Goal: Information Seeking & Learning: Learn about a topic

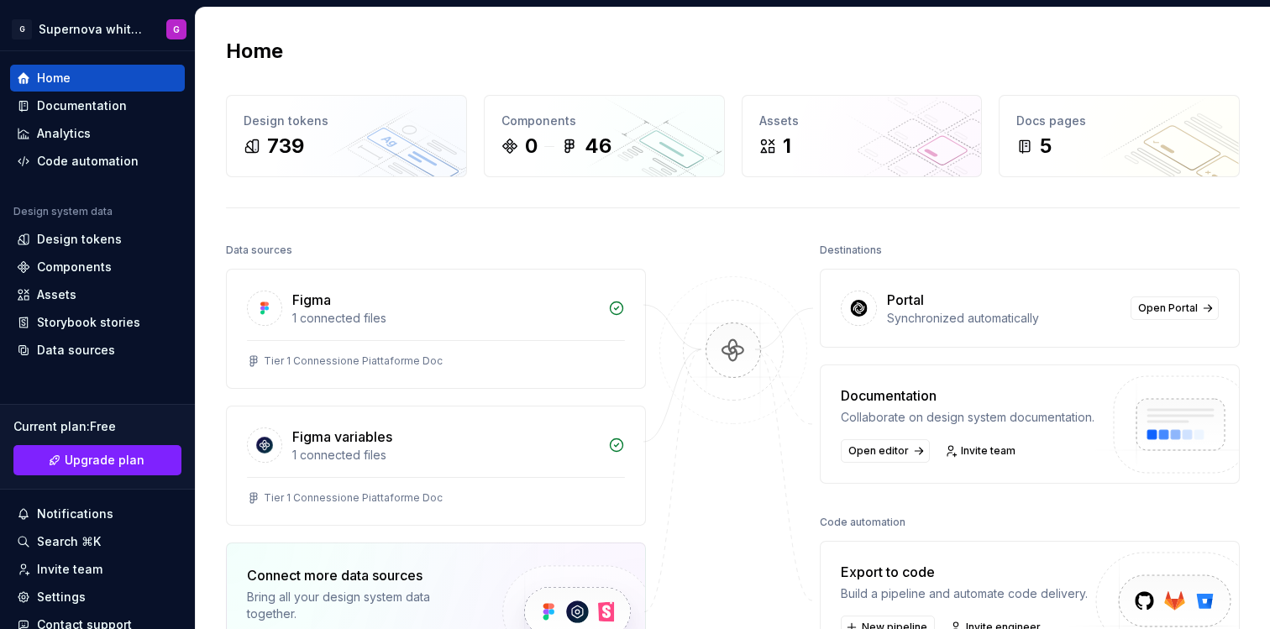
click at [732, 356] on img at bounding box center [733, 367] width 163 height 182
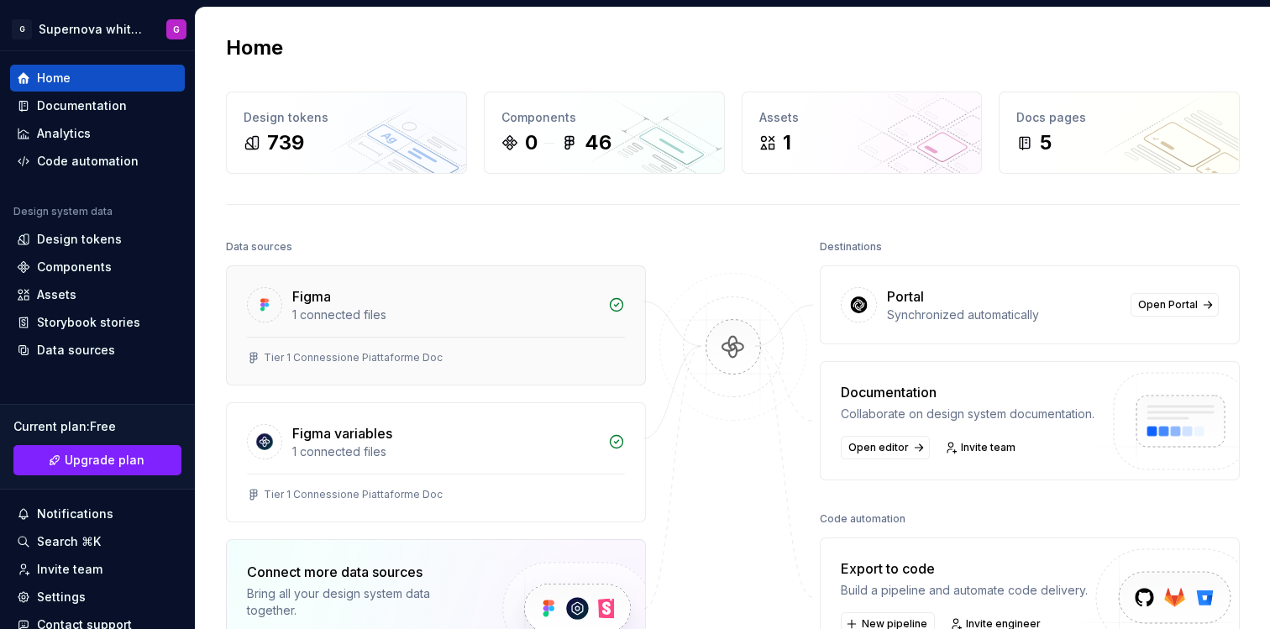
scroll to position [20, 0]
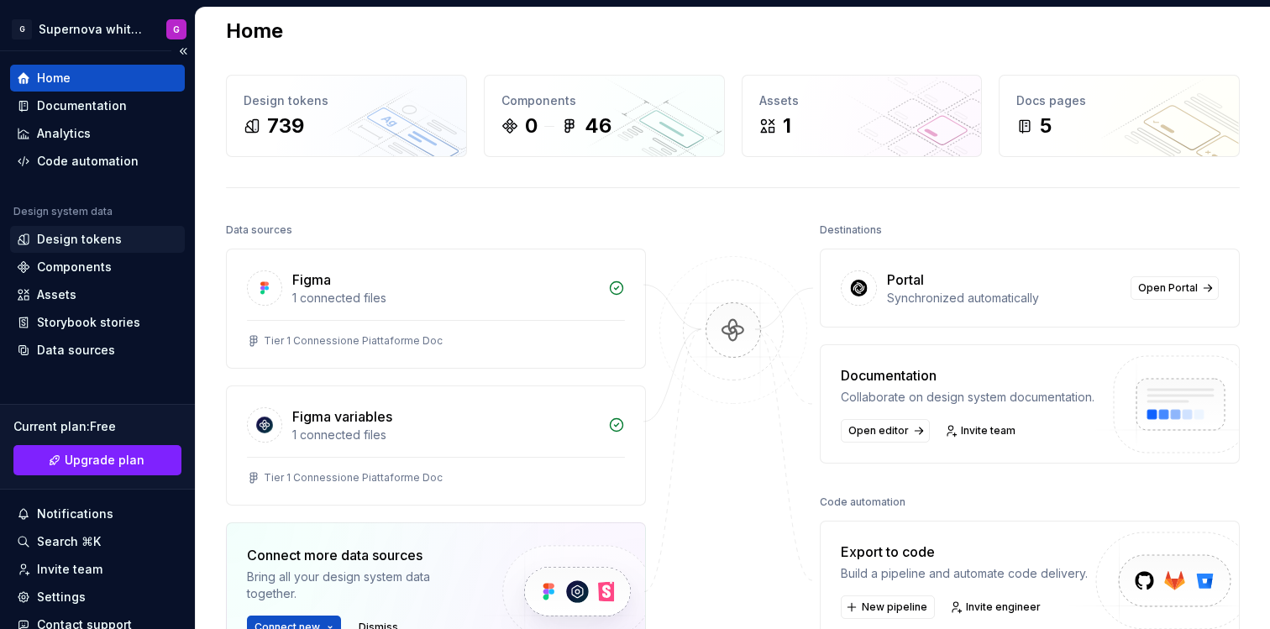
click at [108, 238] on div "Design tokens" at bounding box center [79, 239] width 85 height 17
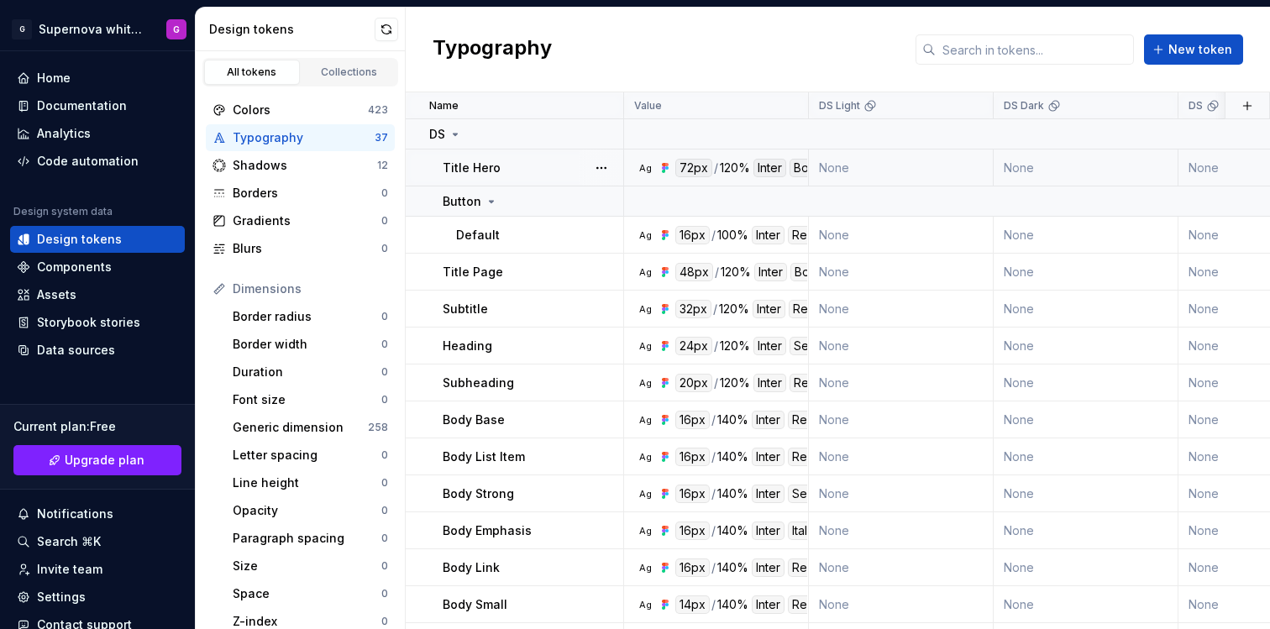
click at [510, 168] on div "Title Hero" at bounding box center [533, 168] width 180 height 17
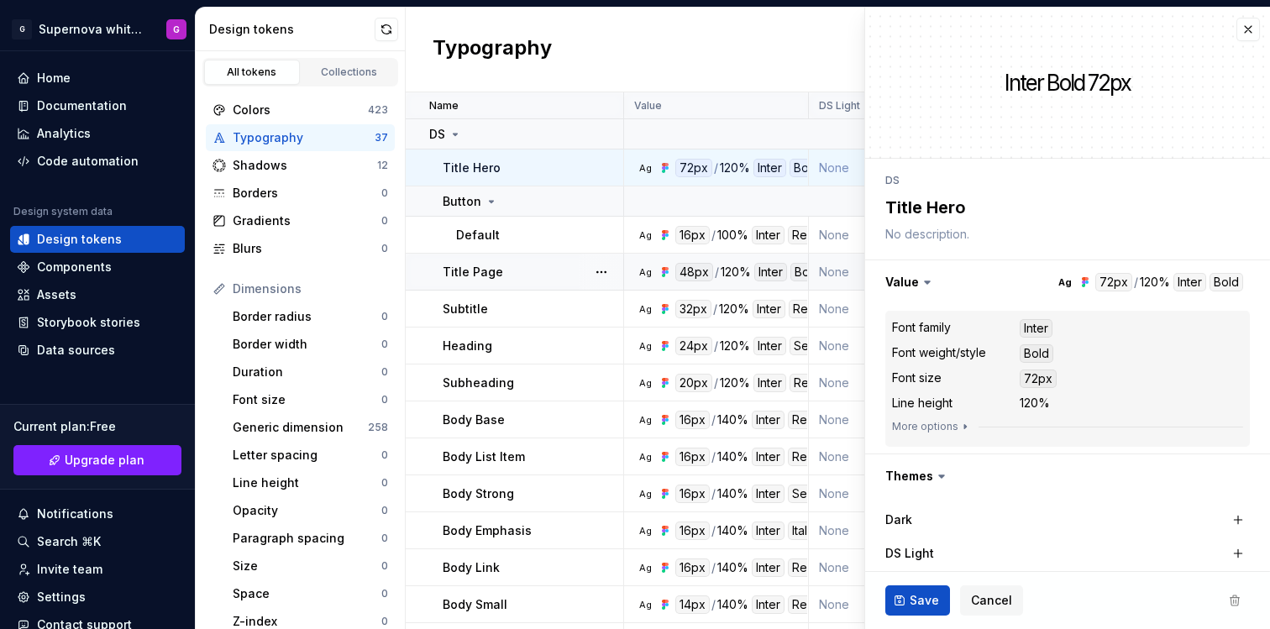
type textarea "*"
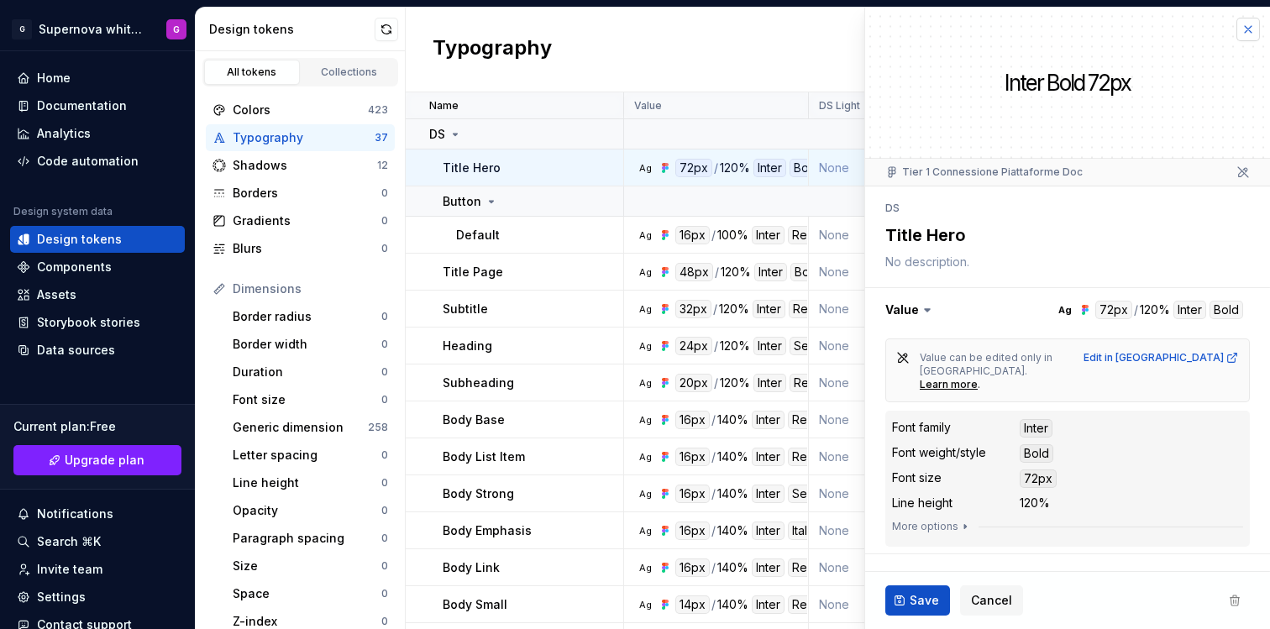
click at [1237, 32] on button "button" at bounding box center [1249, 30] width 24 height 24
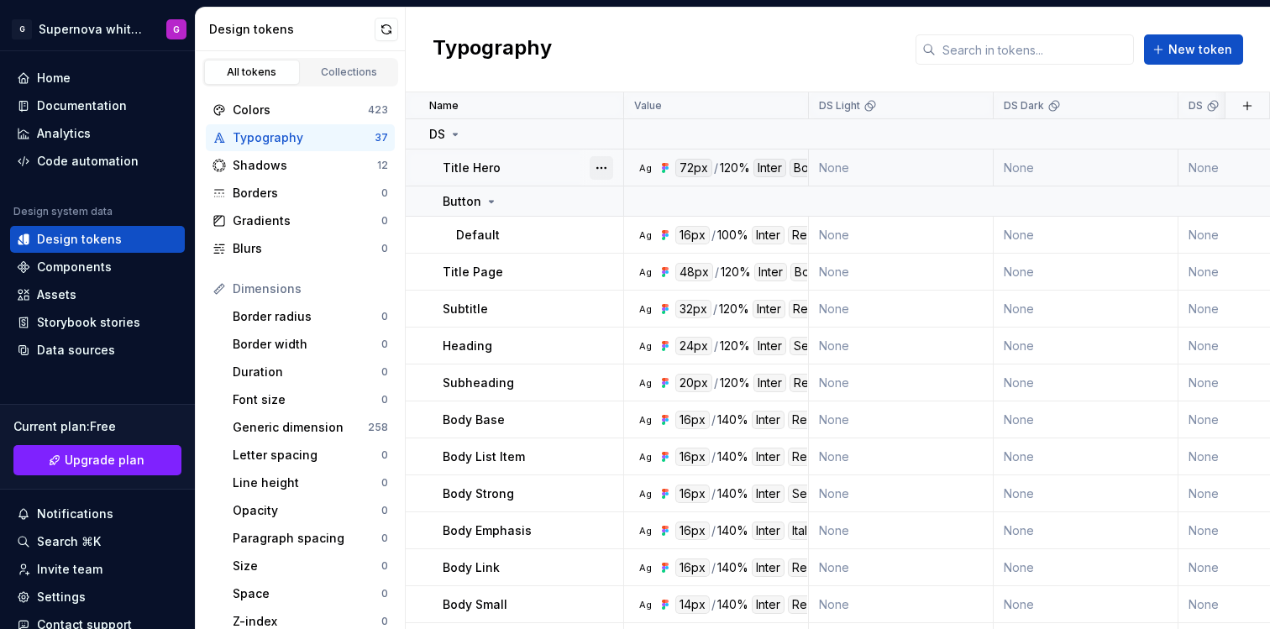
click at [599, 167] on button "button" at bounding box center [602, 168] width 24 height 24
click at [599, 166] on button "button" at bounding box center [602, 168] width 24 height 24
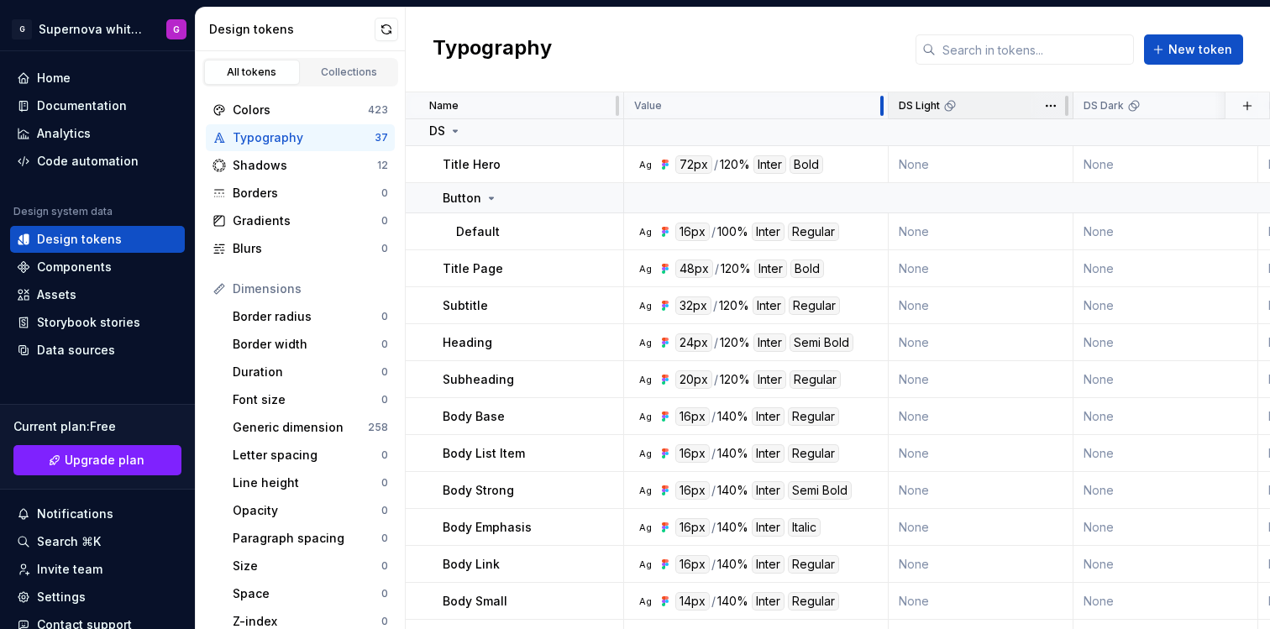
drag, startPoint x: 807, startPoint y: 104, endPoint x: 886, endPoint y: 108, distance: 79.9
click at [886, 108] on div at bounding box center [882, 105] width 13 height 27
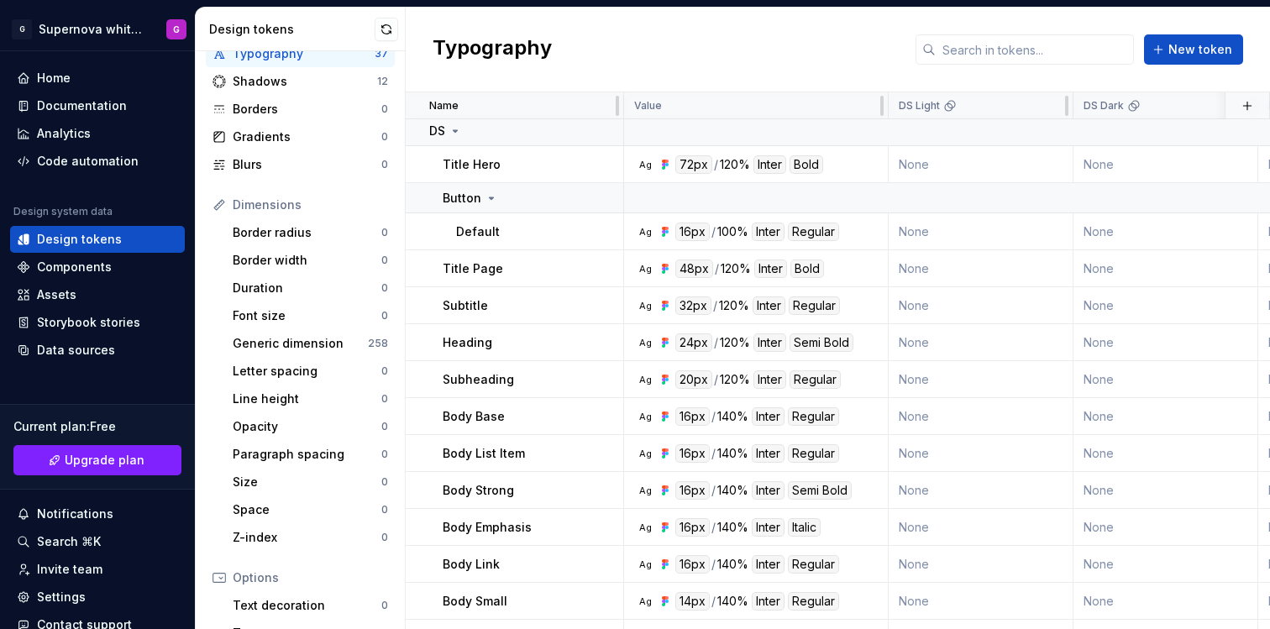
scroll to position [0, 0]
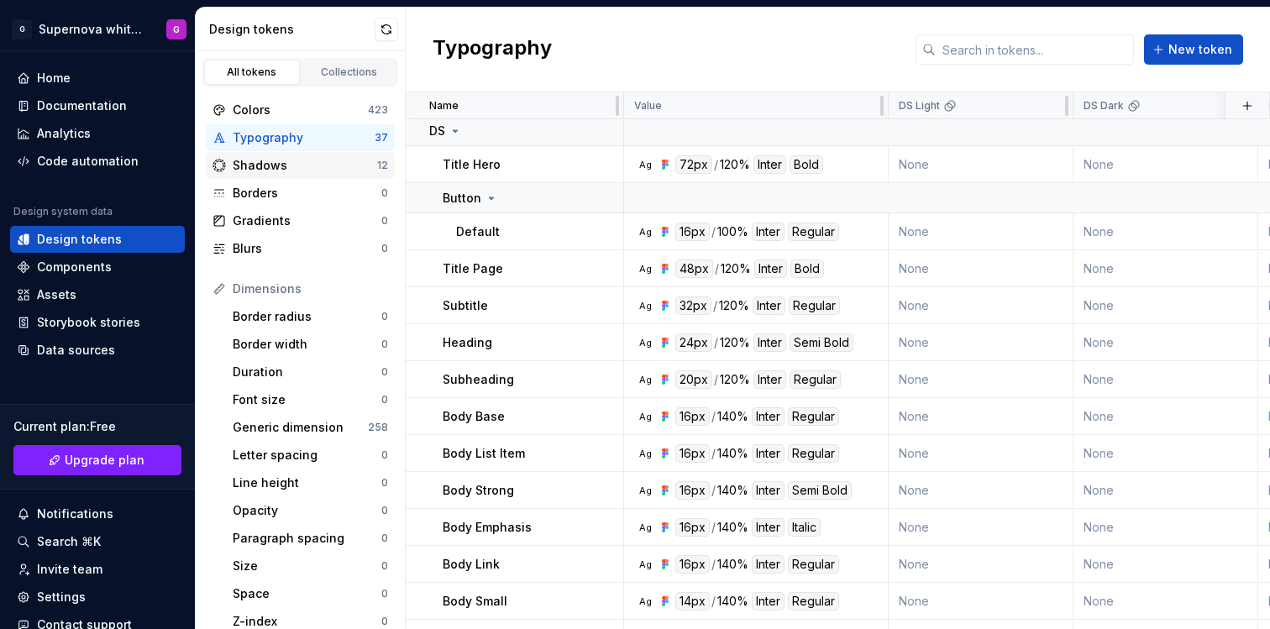
click at [313, 173] on div "Shadows" at bounding box center [305, 165] width 145 height 17
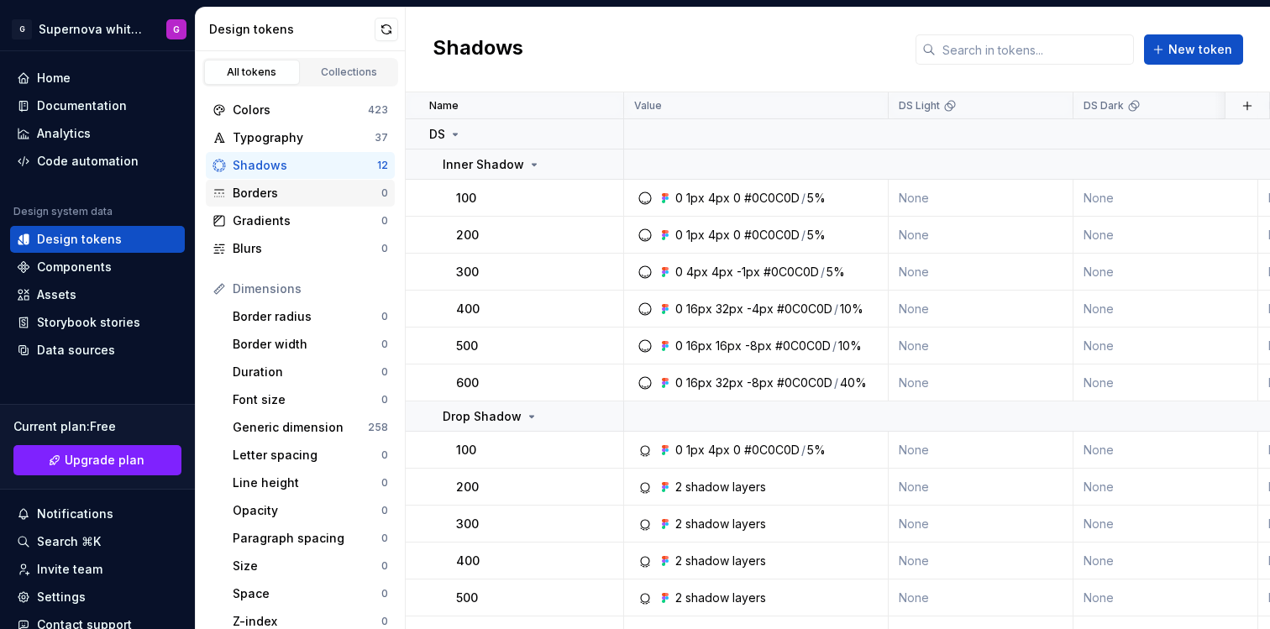
click at [269, 192] on div "Borders" at bounding box center [307, 193] width 149 height 17
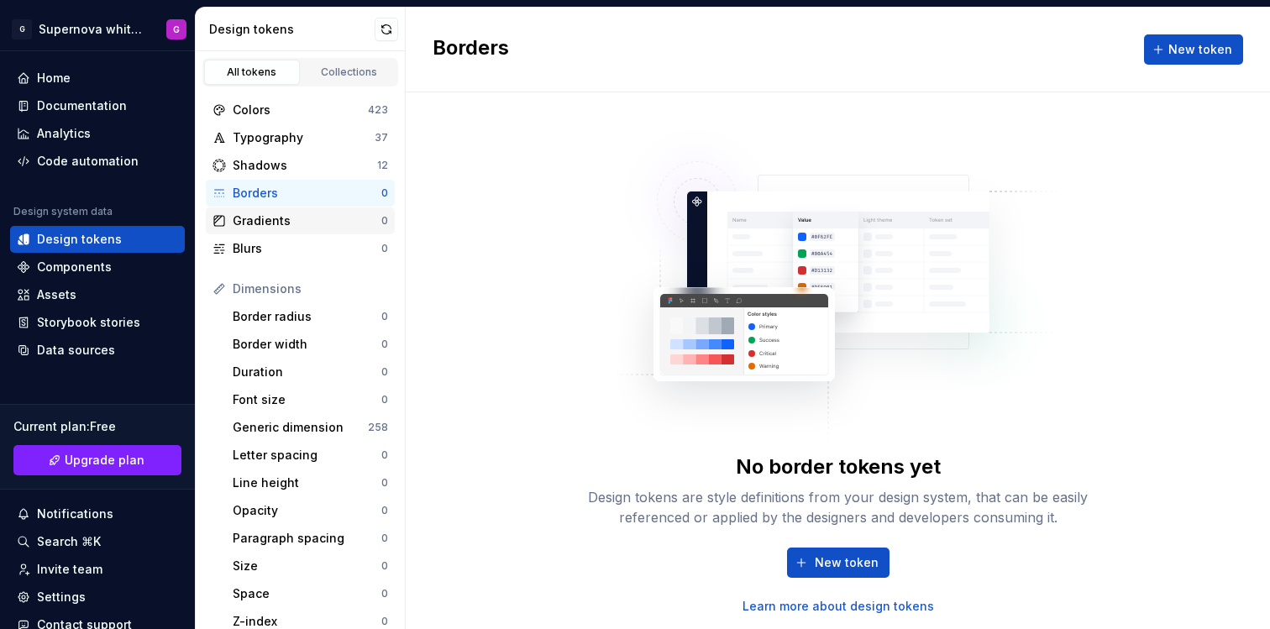
click at [250, 230] on div "Gradients 0" at bounding box center [300, 221] width 189 height 27
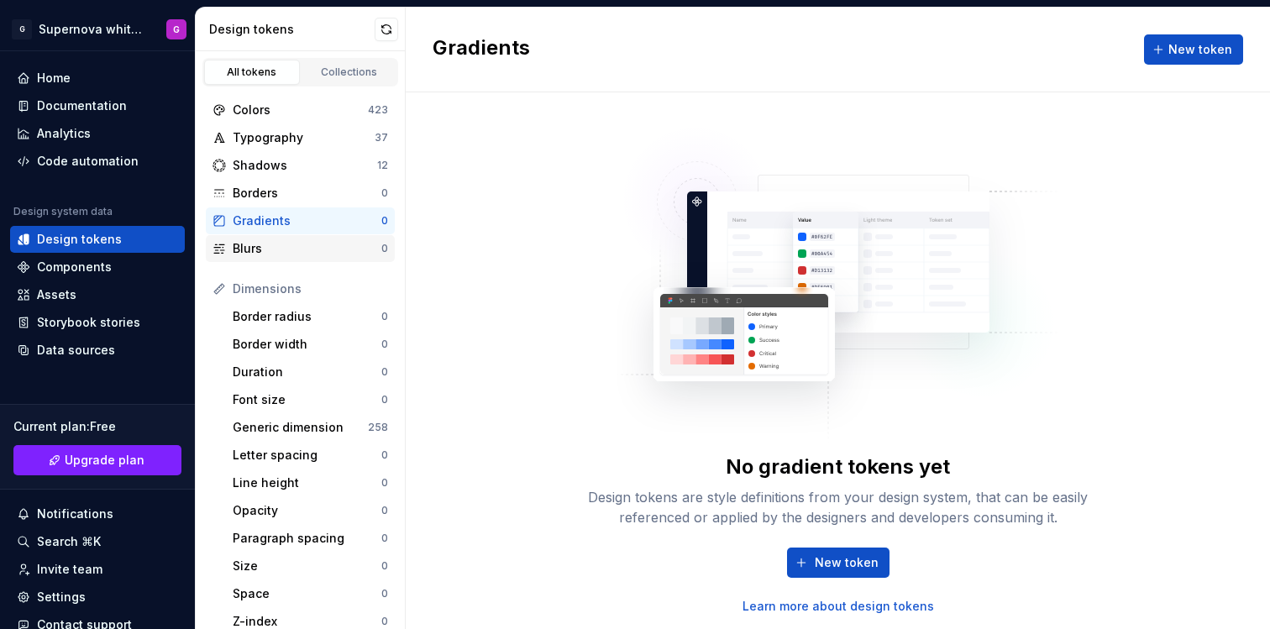
click at [257, 243] on div "Blurs" at bounding box center [307, 248] width 149 height 17
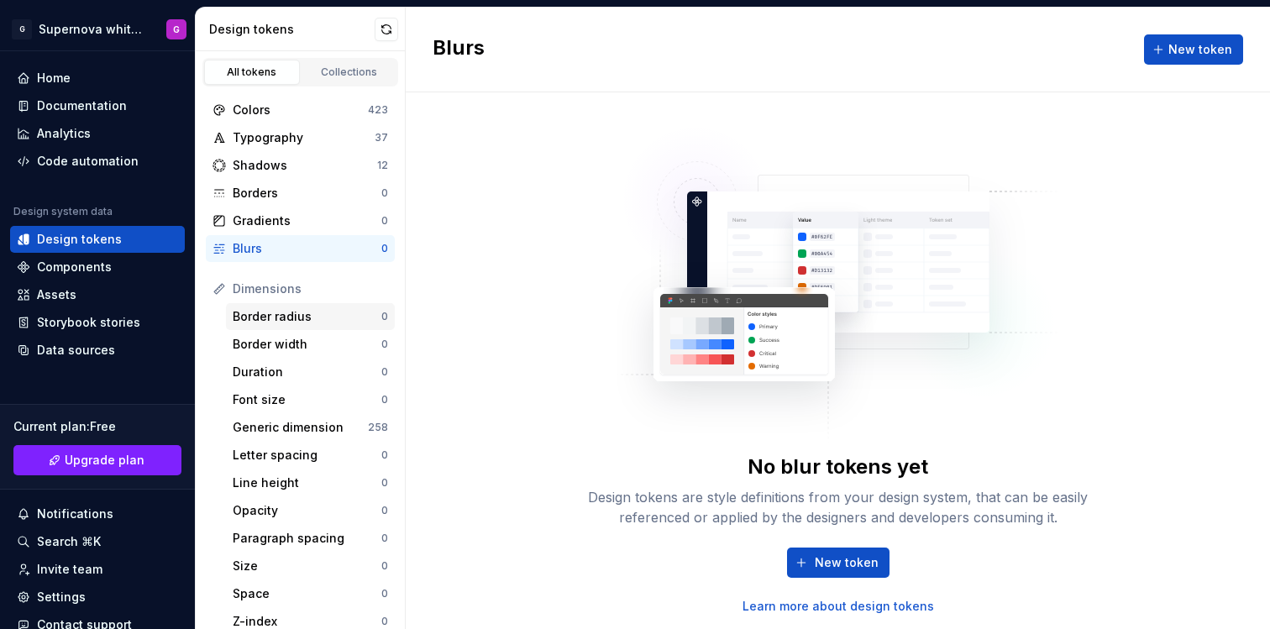
click at [312, 319] on div "Border radius" at bounding box center [307, 316] width 149 height 17
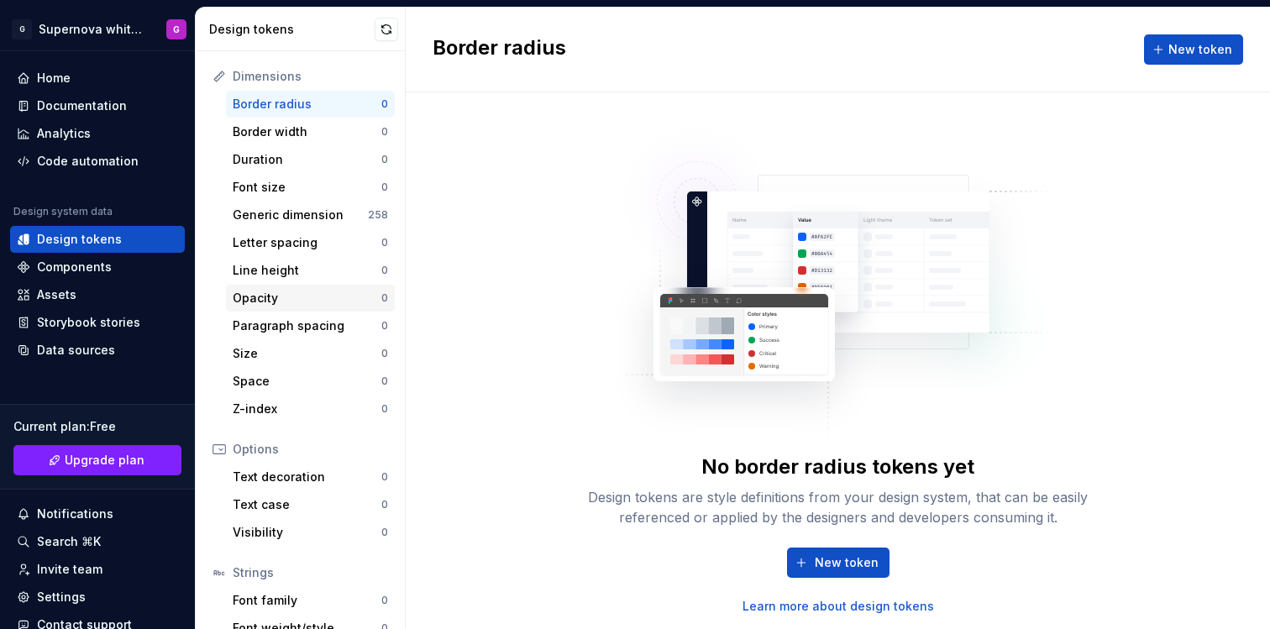
scroll to position [215, 0]
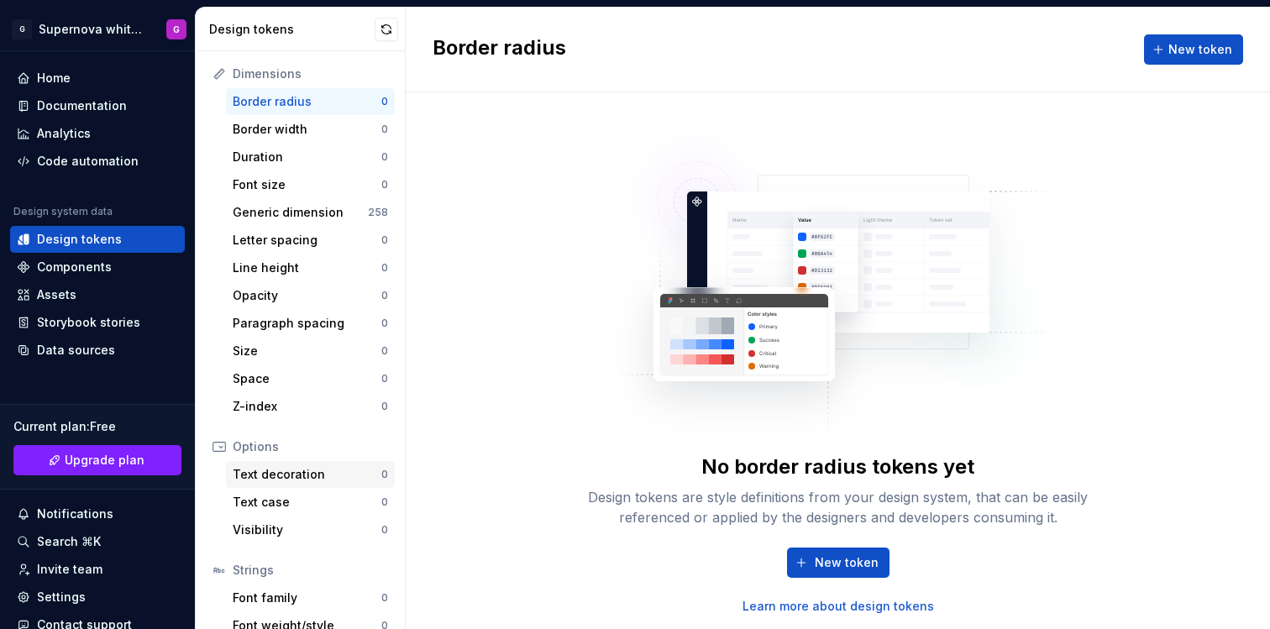
click at [281, 473] on div "Text decoration" at bounding box center [307, 474] width 149 height 17
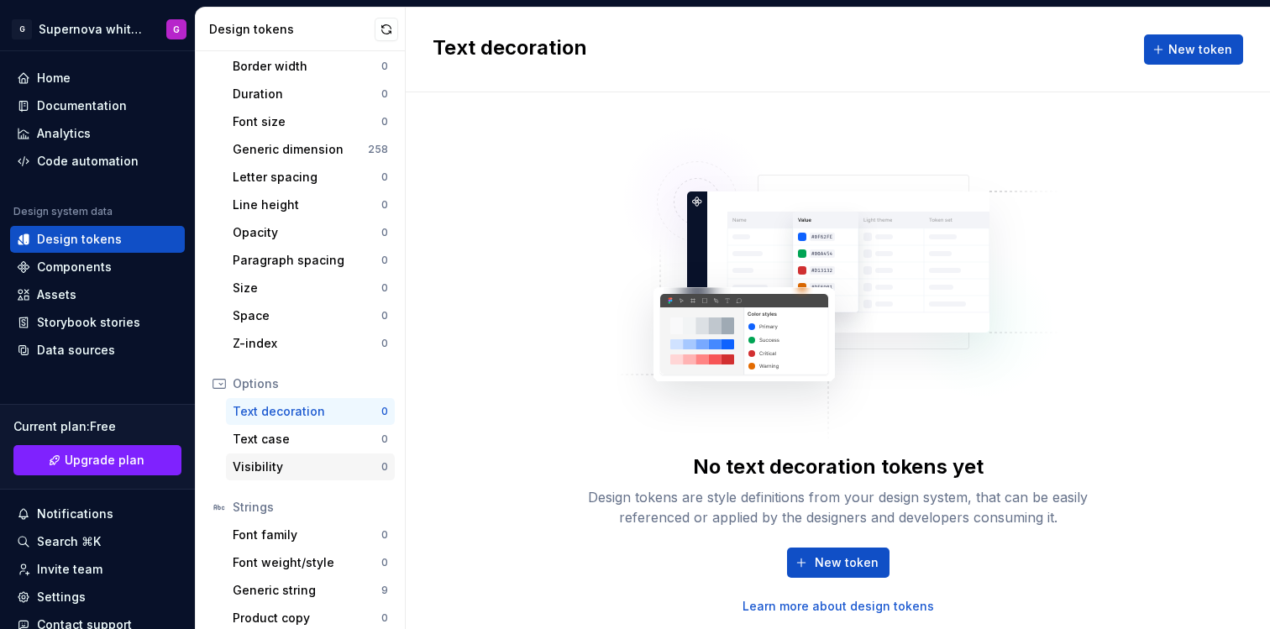
scroll to position [291, 0]
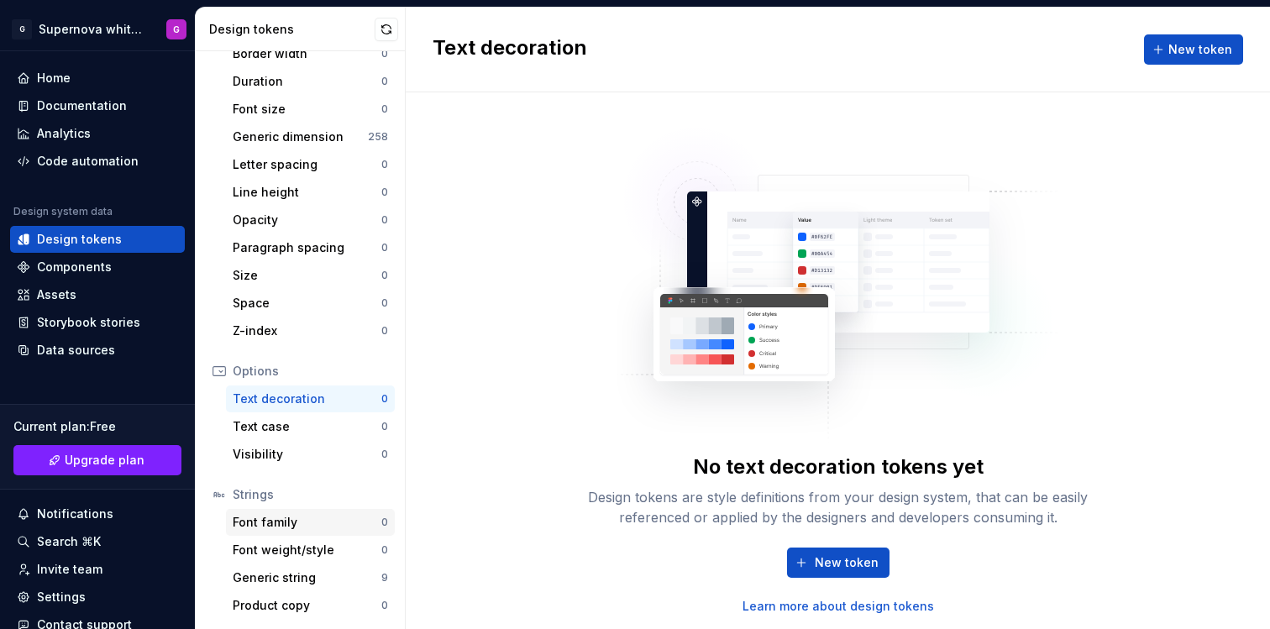
click at [298, 518] on div "Font family" at bounding box center [307, 522] width 149 height 17
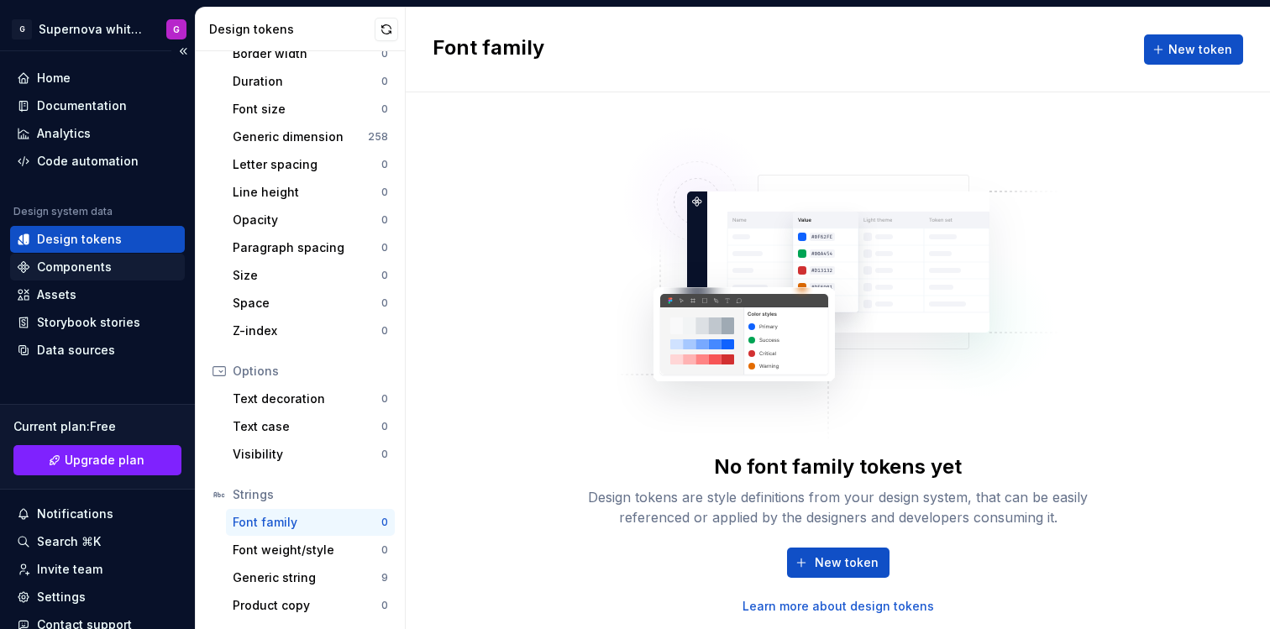
click at [90, 273] on div "Components" at bounding box center [74, 267] width 75 height 17
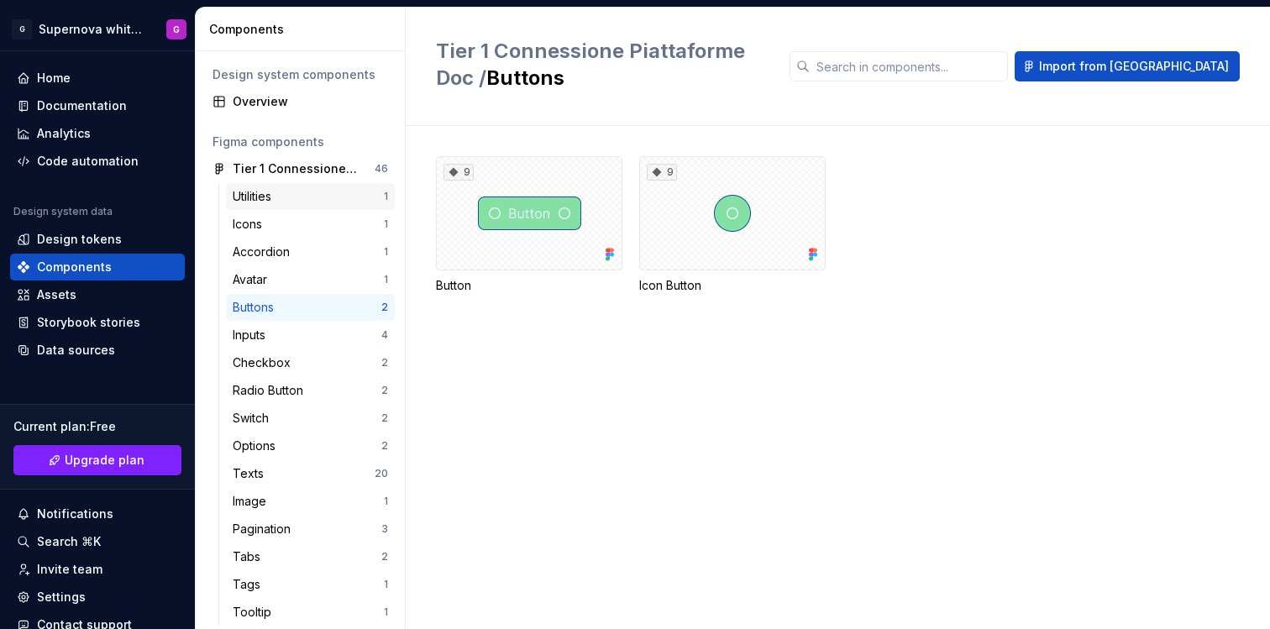
click at [328, 198] on div "Utilities" at bounding box center [308, 196] width 151 height 17
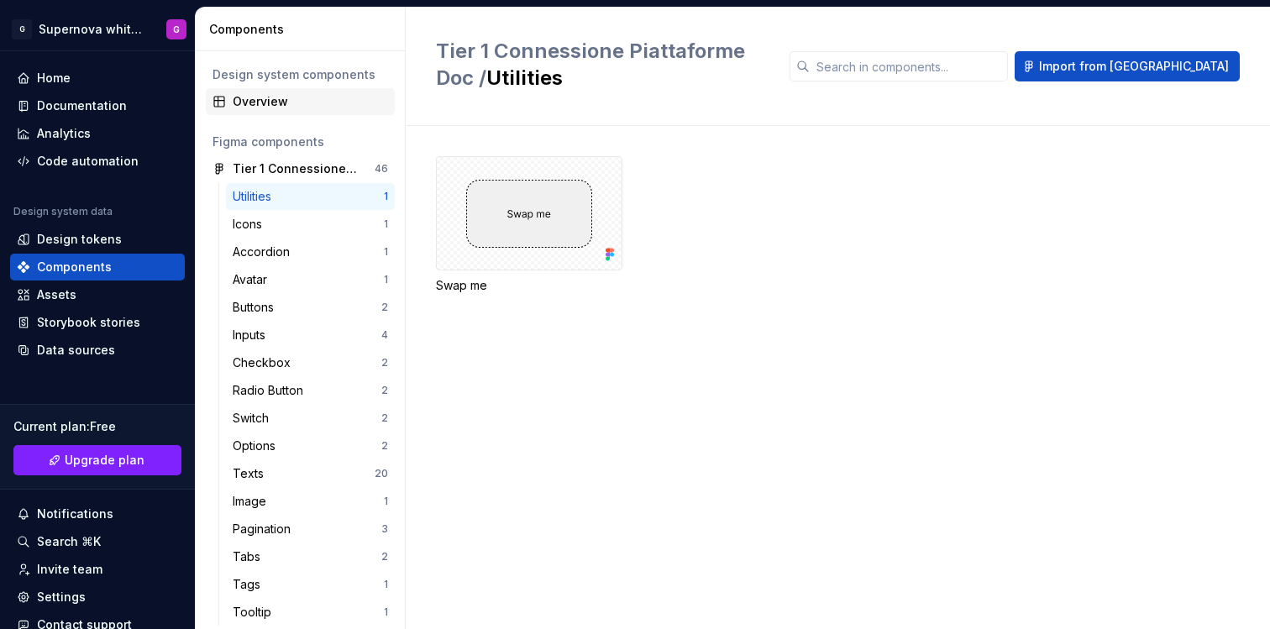
click at [287, 97] on div "Overview" at bounding box center [310, 101] width 155 height 17
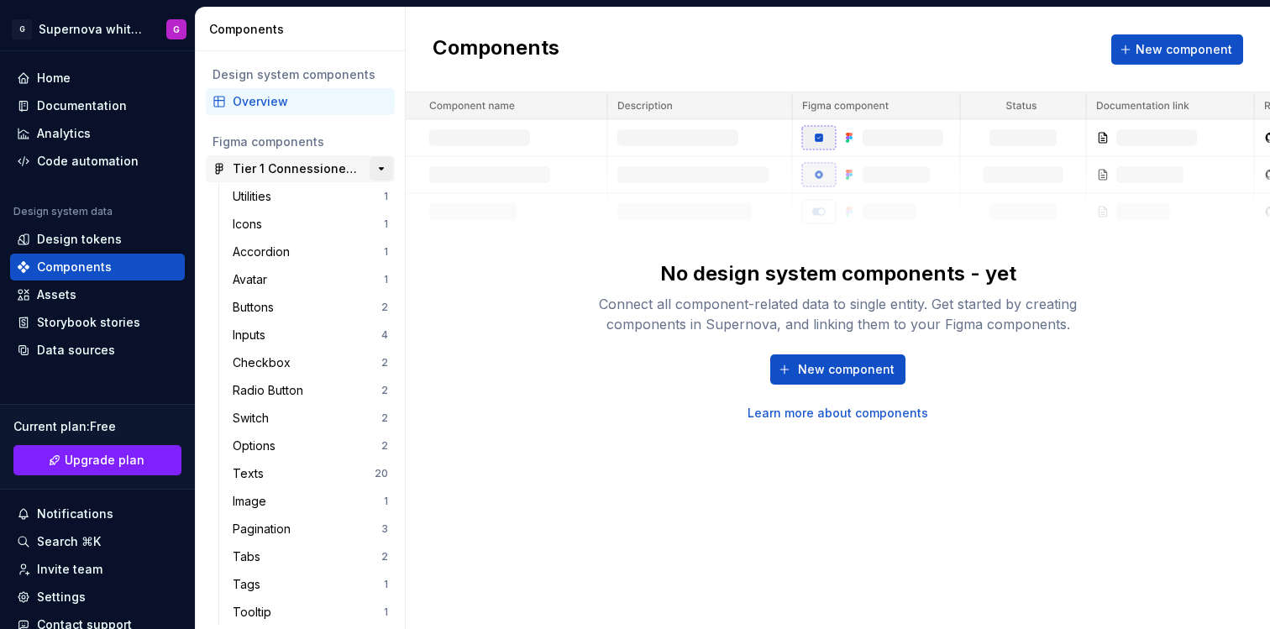
click at [371, 170] on button "button" at bounding box center [382, 169] width 24 height 24
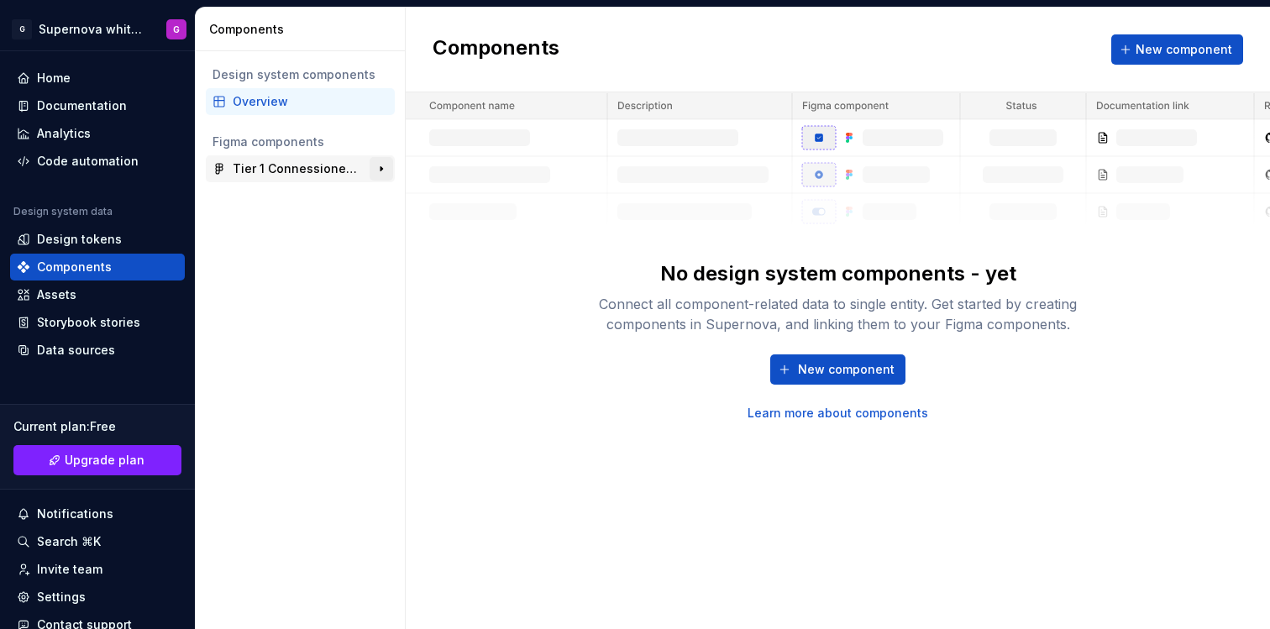
click at [371, 169] on button "button" at bounding box center [382, 169] width 24 height 24
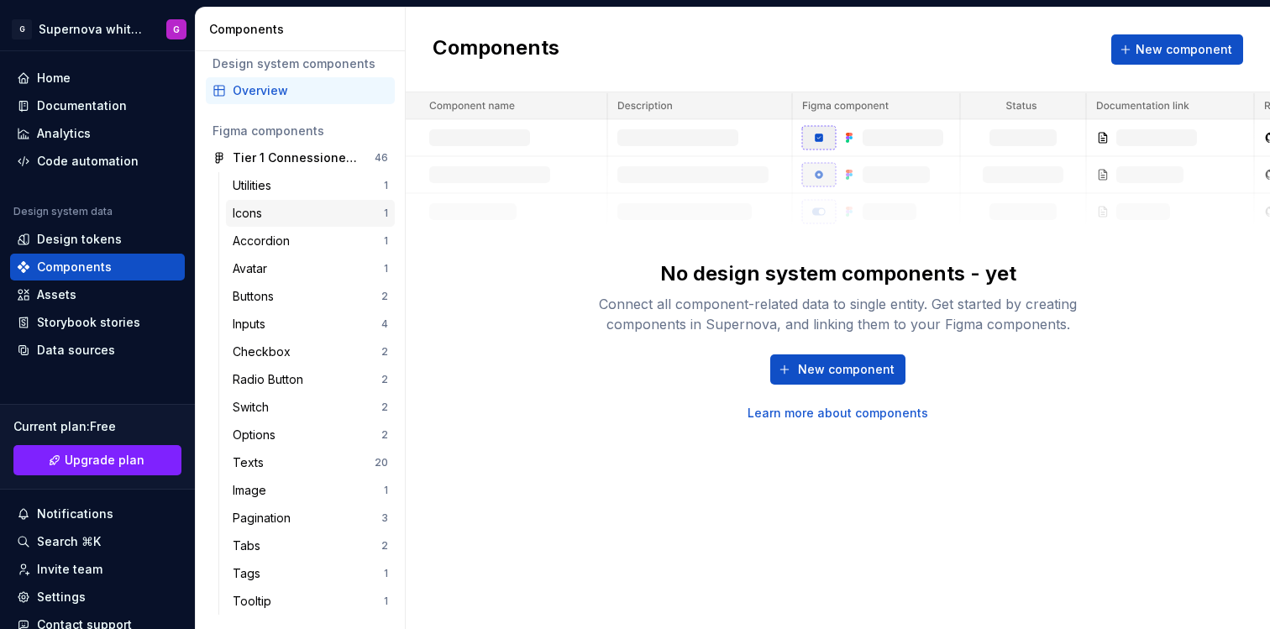
scroll to position [13, 0]
click at [257, 292] on div "Buttons" at bounding box center [257, 294] width 48 height 17
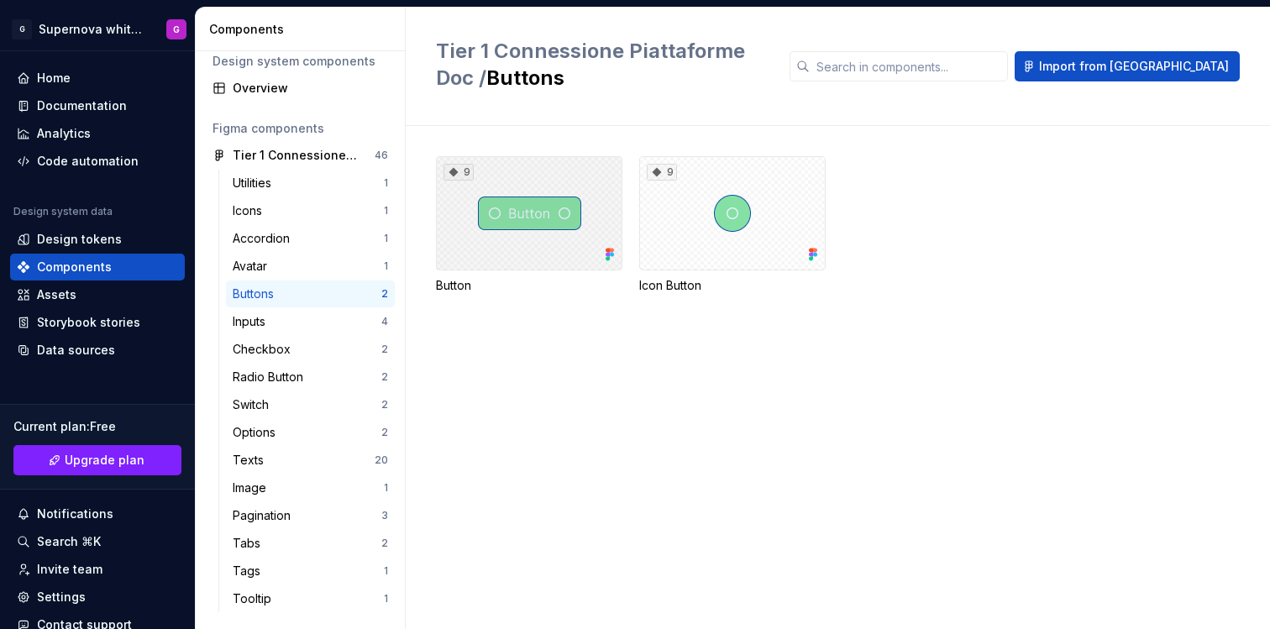
click at [593, 191] on div "9" at bounding box center [529, 213] width 187 height 114
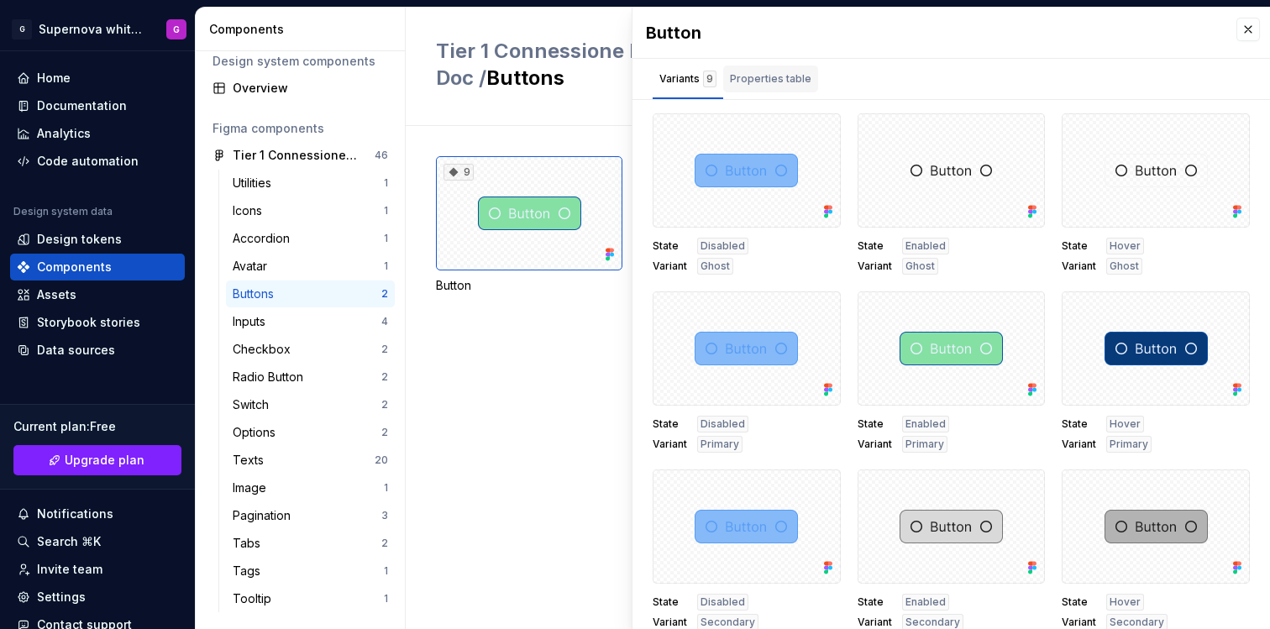
click at [768, 88] on div "Properties table" at bounding box center [770, 79] width 95 height 27
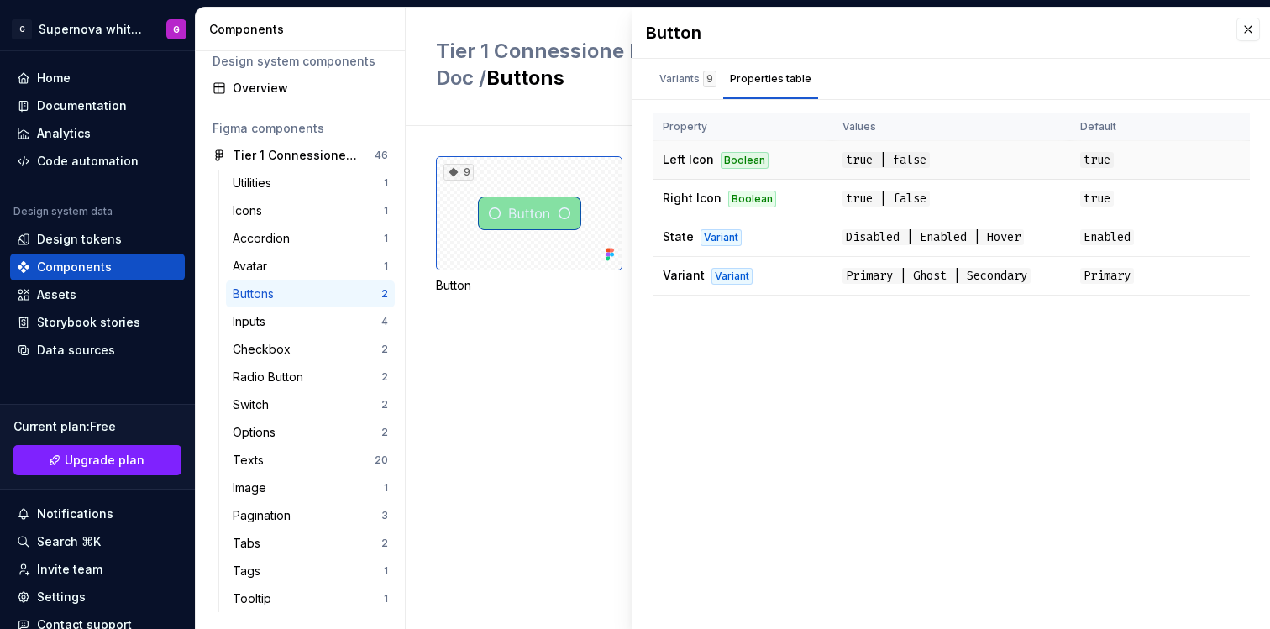
click at [870, 160] on span "true | false" at bounding box center [886, 160] width 87 height 16
click at [678, 75] on div "Variants 9" at bounding box center [688, 79] width 57 height 17
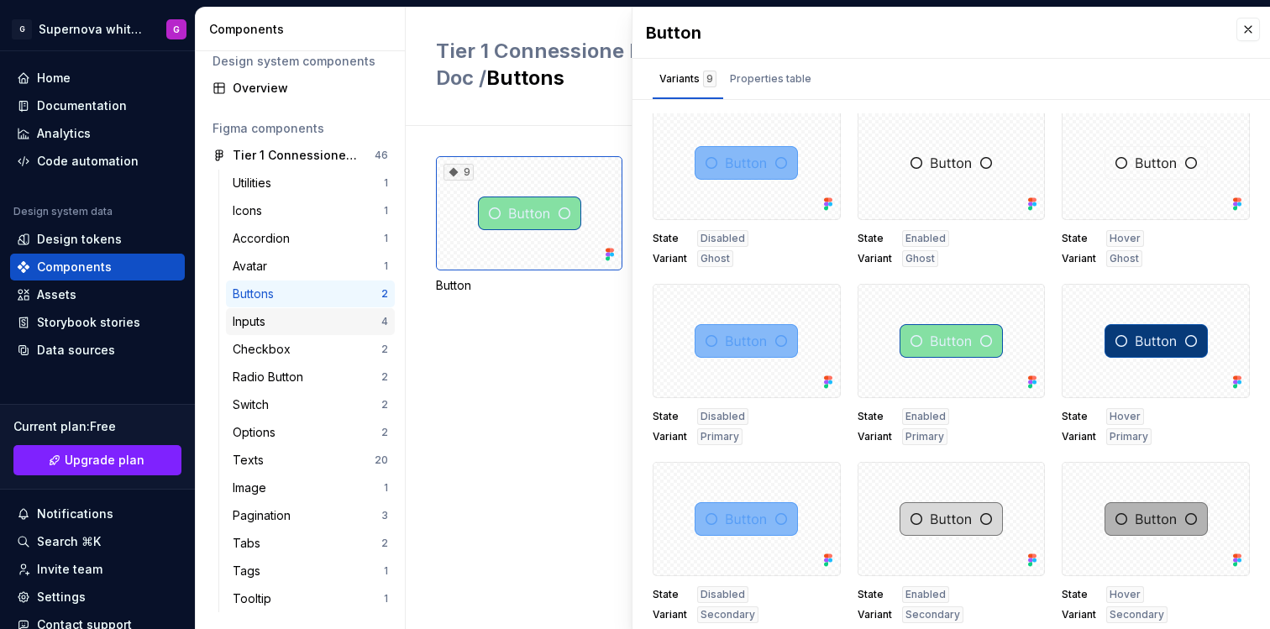
click at [288, 320] on div "Inputs" at bounding box center [307, 321] width 149 height 17
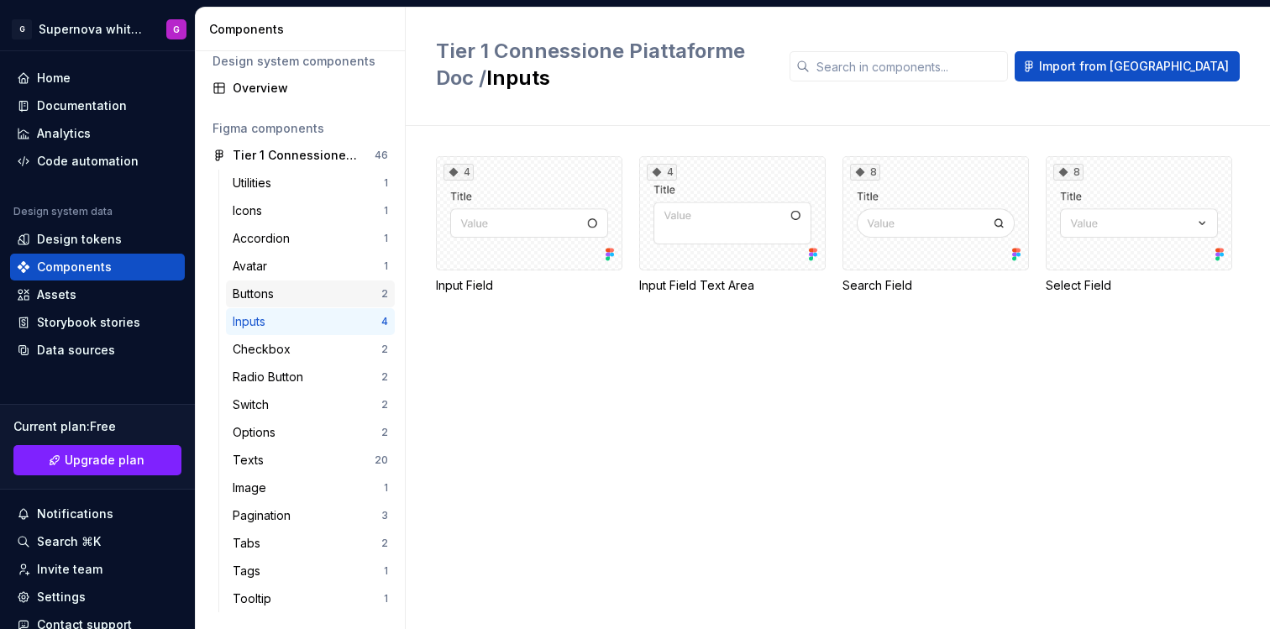
click at [297, 292] on div "Buttons" at bounding box center [307, 294] width 149 height 17
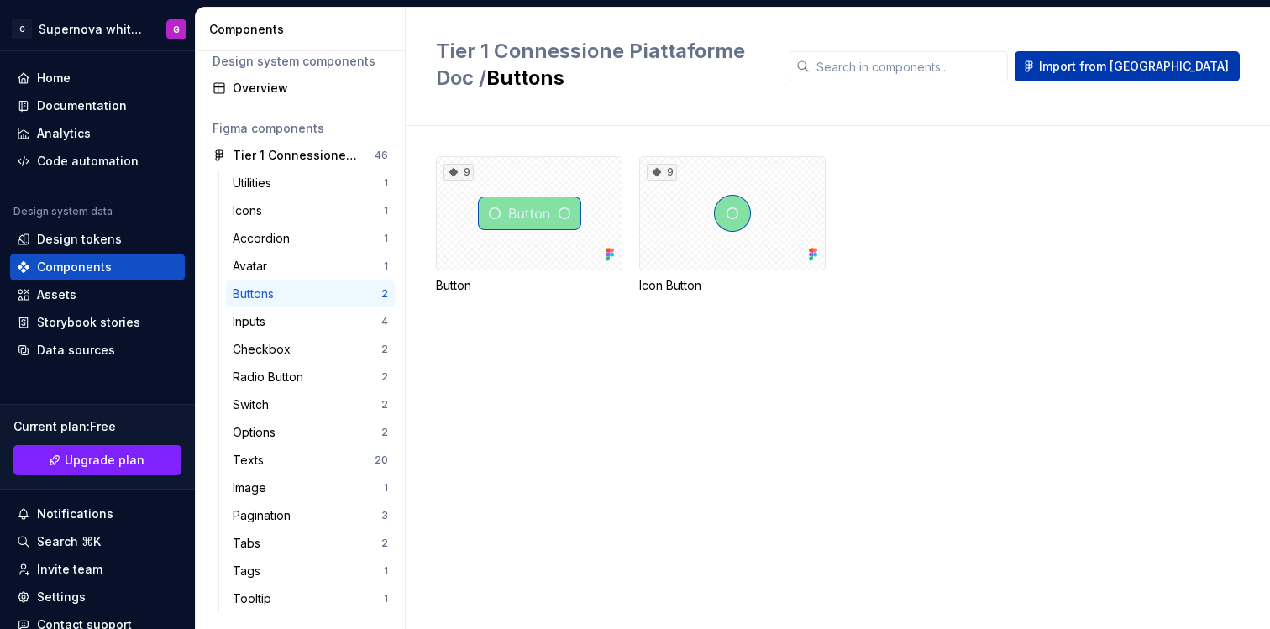
click at [1199, 69] on span "Import from [GEOGRAPHIC_DATA]" at bounding box center [1134, 66] width 190 height 17
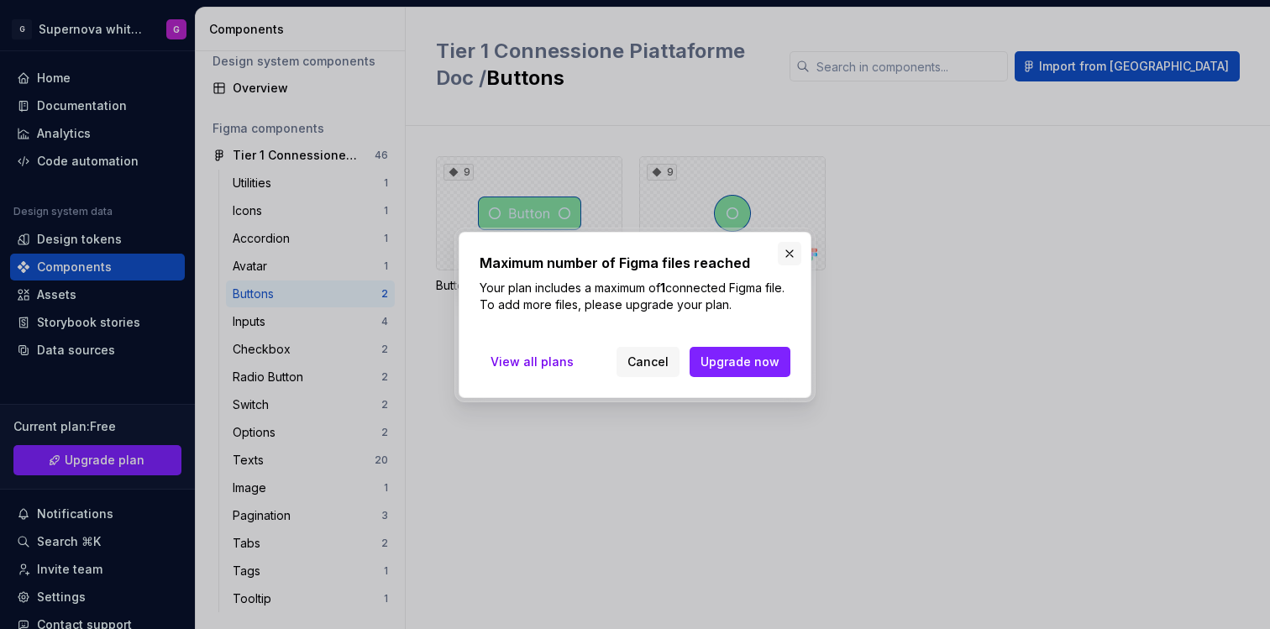
click at [791, 255] on button "button" at bounding box center [790, 254] width 24 height 24
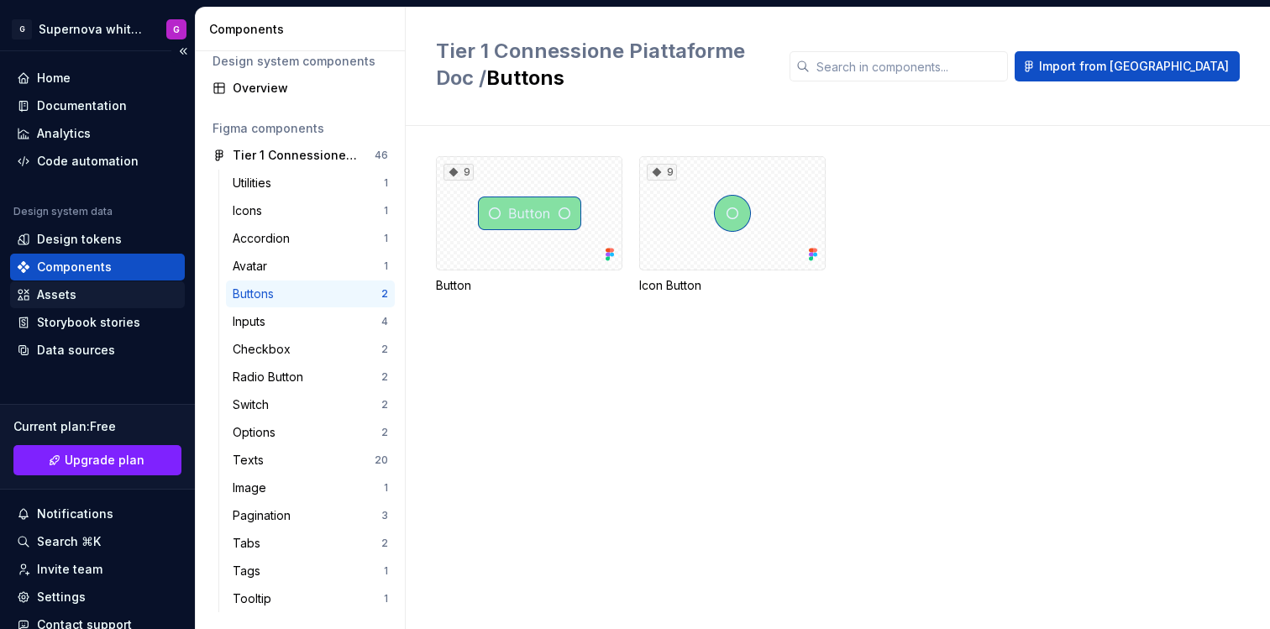
click at [45, 294] on div "Assets" at bounding box center [56, 295] width 39 height 17
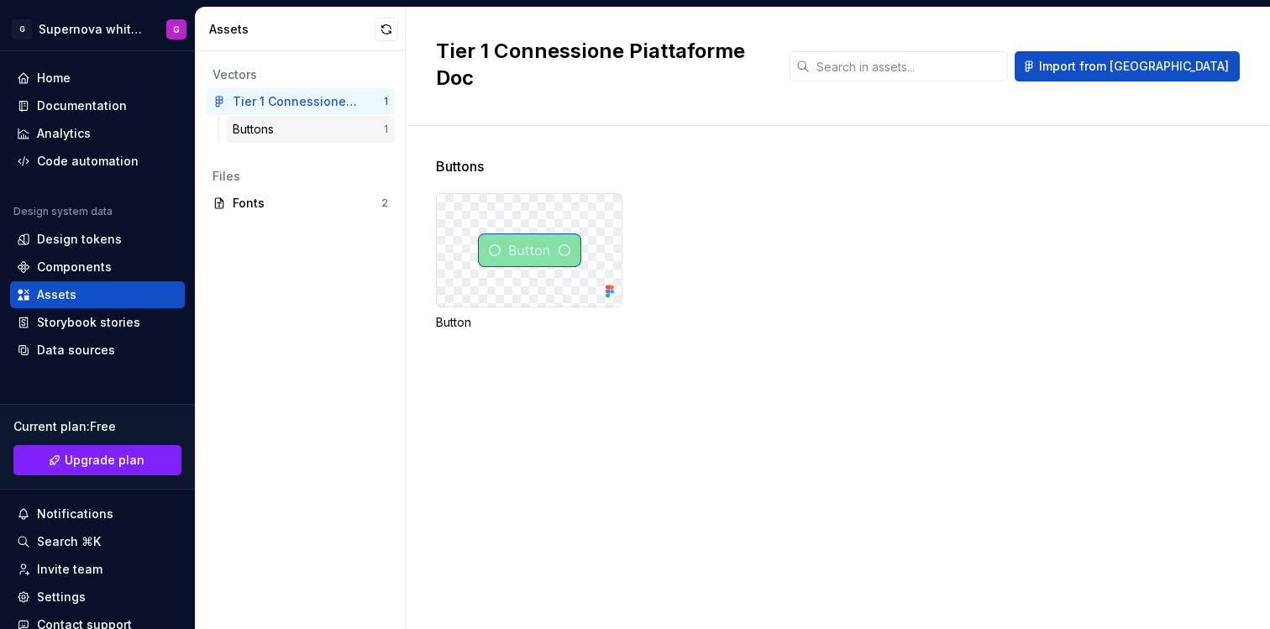
click at [297, 126] on div "Buttons" at bounding box center [308, 129] width 151 height 17
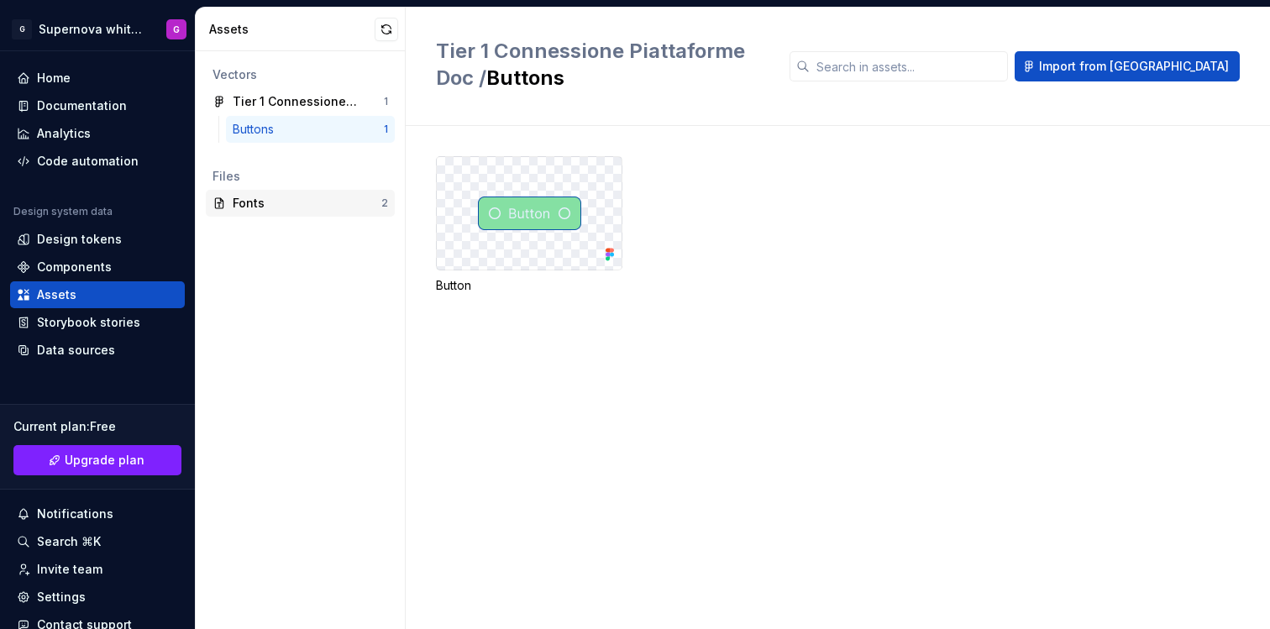
click at [311, 205] on div "Fonts" at bounding box center [307, 203] width 149 height 17
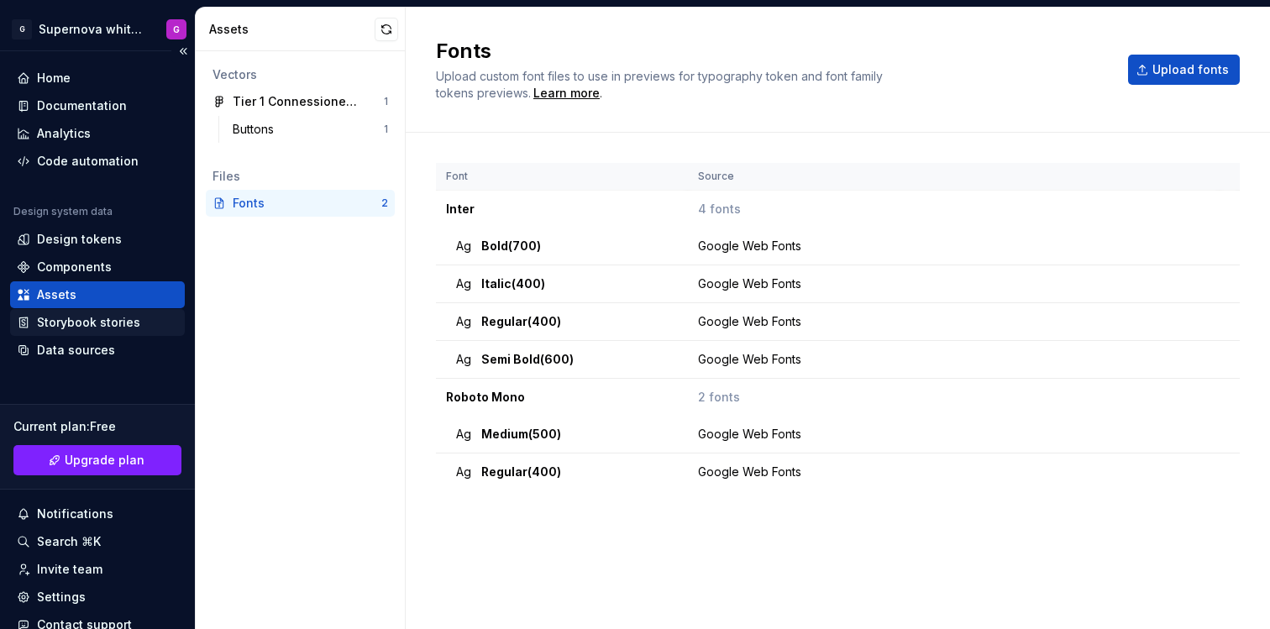
click at [81, 321] on div "Storybook stories" at bounding box center [88, 322] width 103 height 17
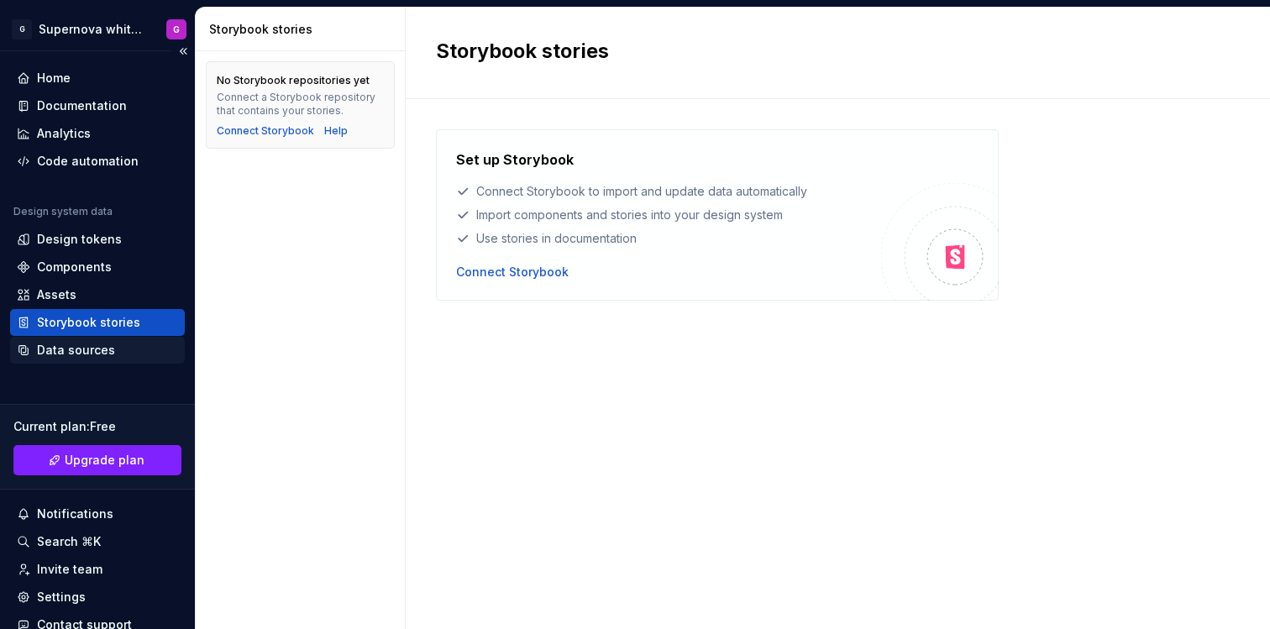
click at [87, 357] on div "Data sources" at bounding box center [76, 350] width 78 height 17
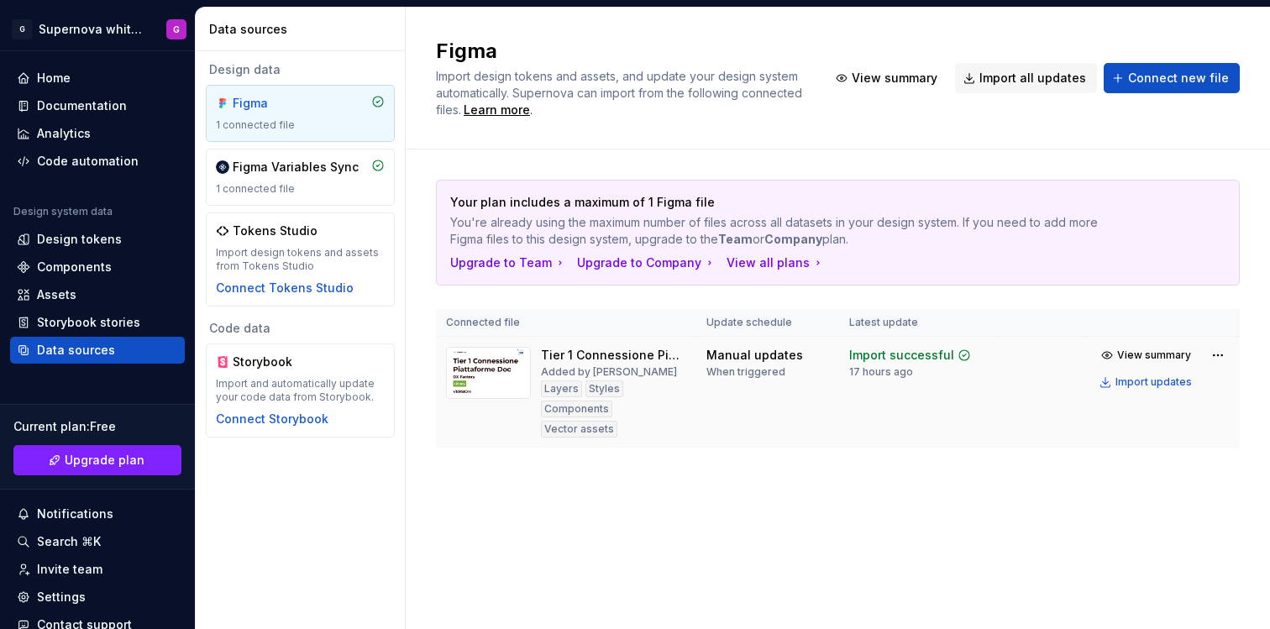
click at [512, 404] on div at bounding box center [488, 392] width 85 height 91
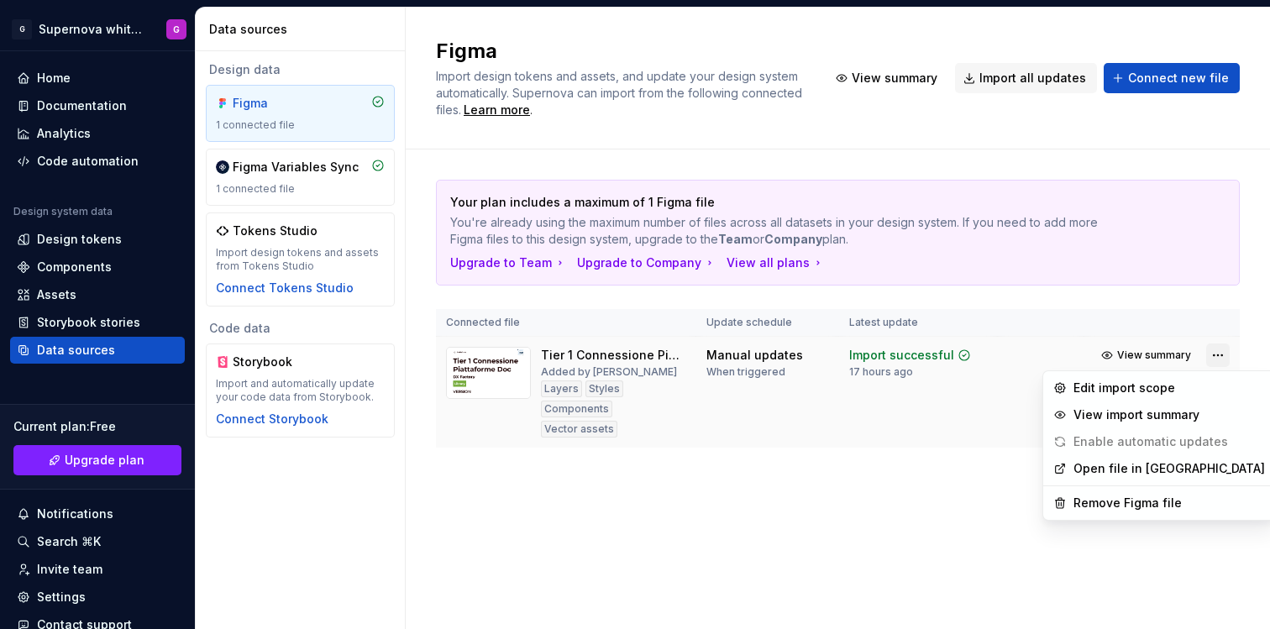
click at [1218, 355] on html "G Supernova white label G Home Documentation Analytics Code automation Design s…" at bounding box center [635, 314] width 1270 height 629
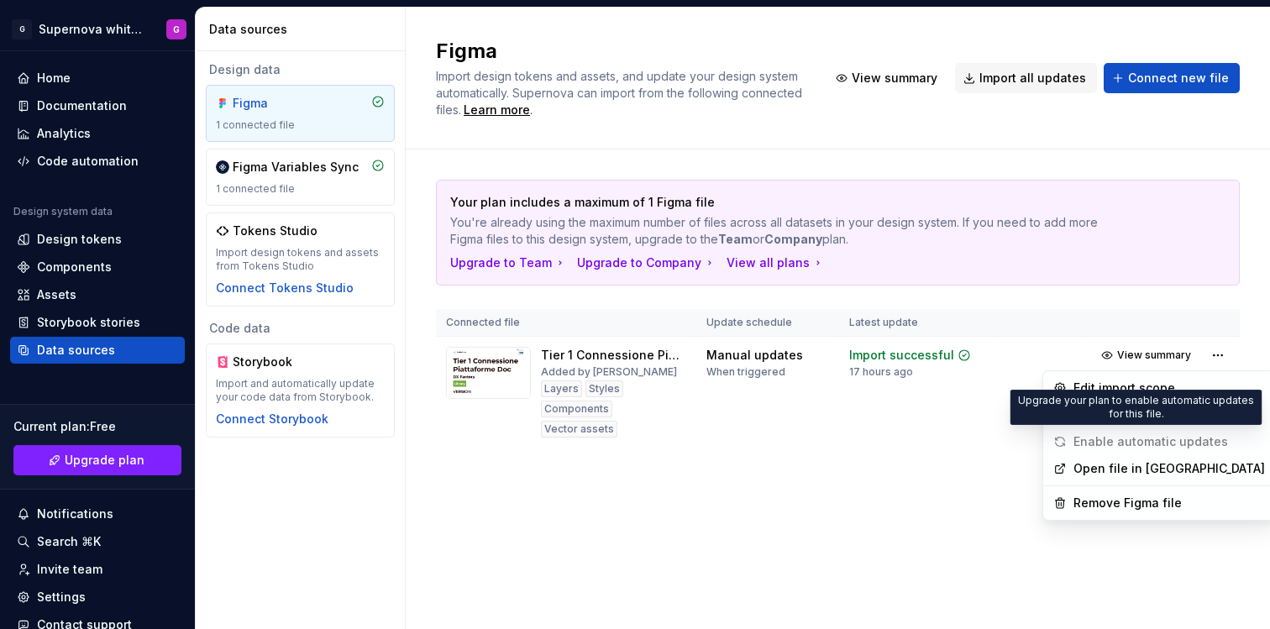
click at [1181, 441] on span "Enable automatic updates" at bounding box center [1141, 442] width 188 height 27
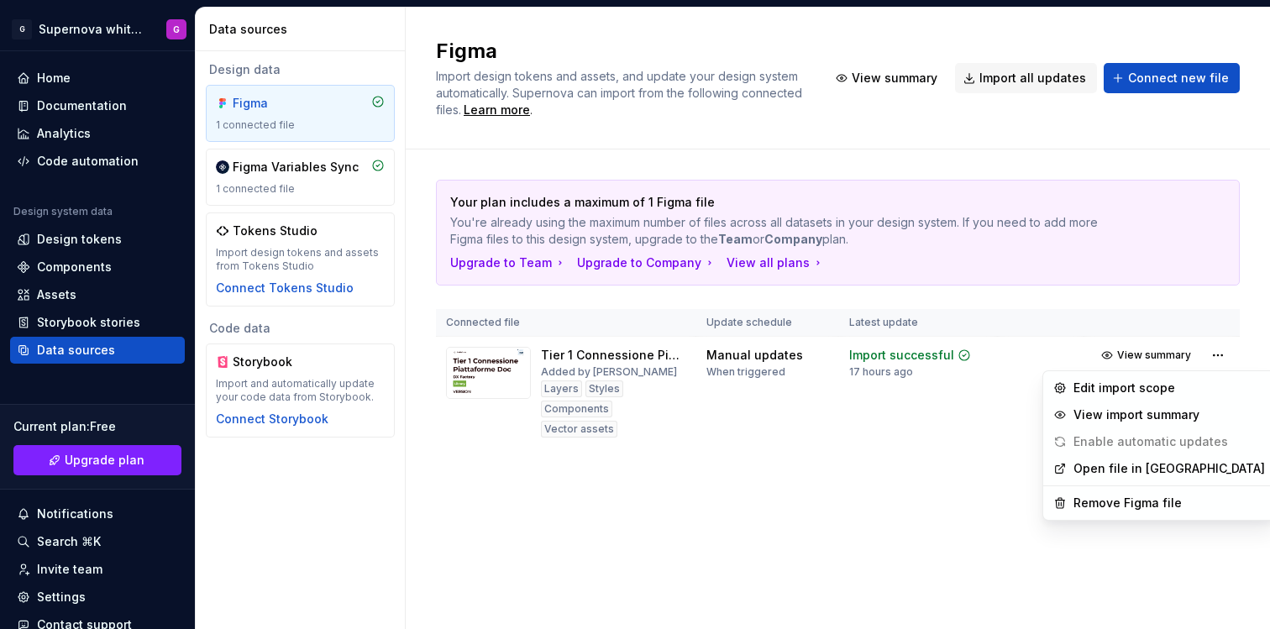
click at [1181, 442] on span "Enable automatic updates" at bounding box center [1141, 442] width 188 height 27
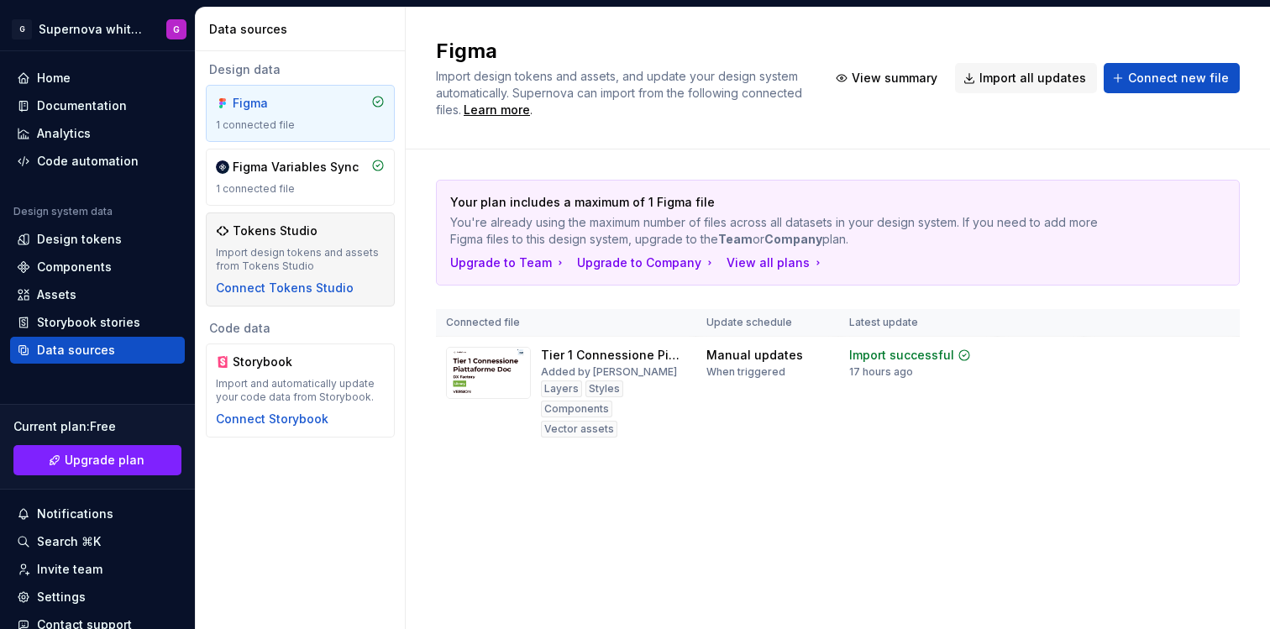
click at [301, 249] on html "G Supernova white label G Home Documentation Analytics Code automation Design s…" at bounding box center [635, 314] width 1270 height 629
